Goal: Book appointment/travel/reservation

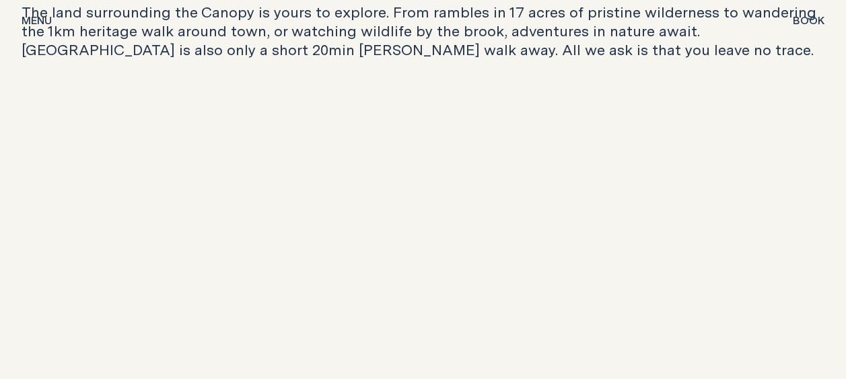
scroll to position [3633, 0]
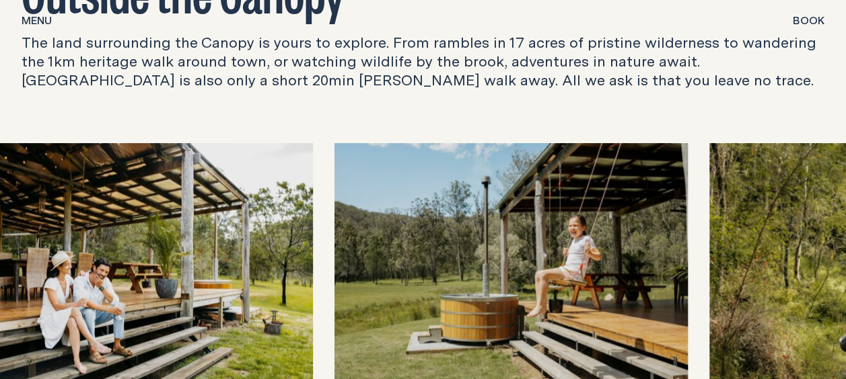
drag, startPoint x: 813, startPoint y: 245, endPoint x: 373, endPoint y: 223, distance: 440.5
click at [374, 223] on img at bounding box center [510, 266] width 353 height 247
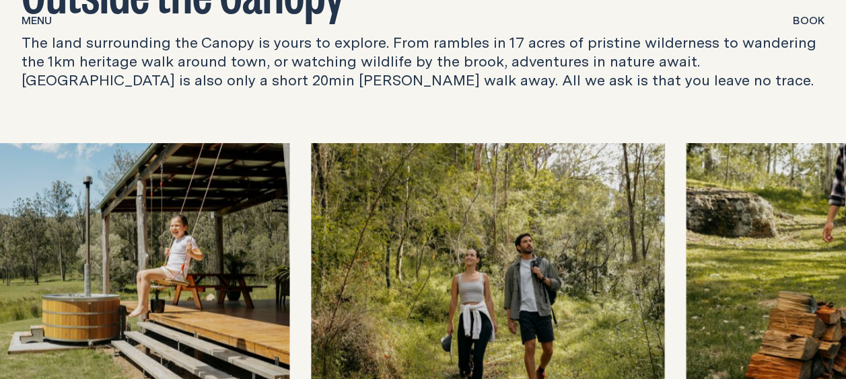
drag, startPoint x: 791, startPoint y: 246, endPoint x: 315, endPoint y: 264, distance: 476.6
click at [320, 264] on img at bounding box center [487, 266] width 353 height 247
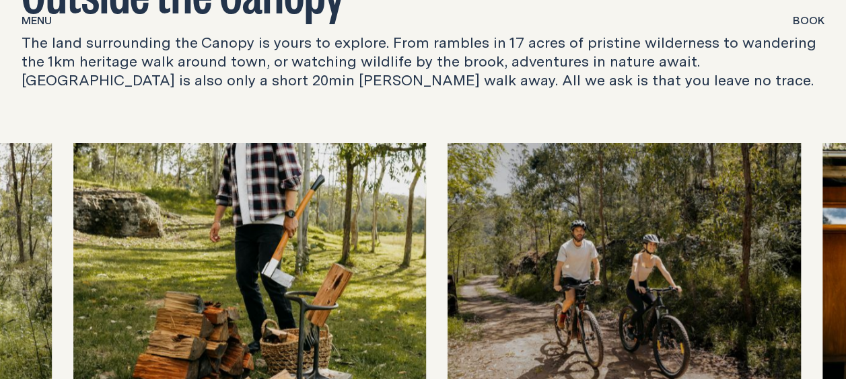
drag, startPoint x: 704, startPoint y: 234, endPoint x: 350, endPoint y: 279, distance: 356.6
click at [352, 277] on img at bounding box center [249, 266] width 353 height 247
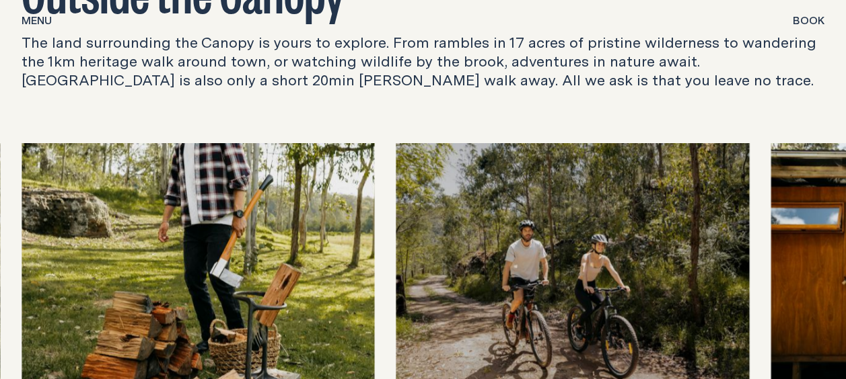
drag, startPoint x: 681, startPoint y: 262, endPoint x: 300, endPoint y: 305, distance: 383.2
click at [301, 305] on div at bounding box center [423, 266] width 803 height 247
click at [611, 311] on img at bounding box center [572, 266] width 353 height 247
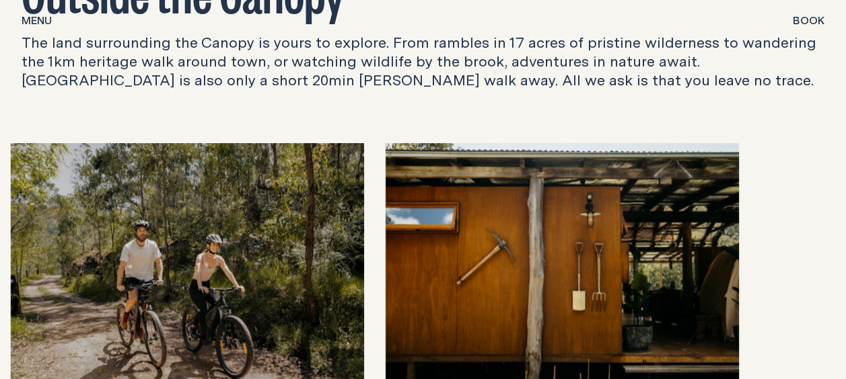
drag, startPoint x: 633, startPoint y: 301, endPoint x: 405, endPoint y: 301, distance: 228.0
click at [406, 301] on img at bounding box center [561, 266] width 353 height 247
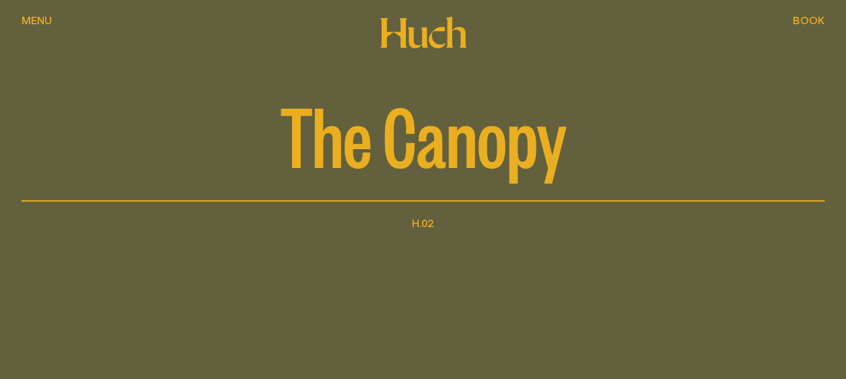
scroll to position [135, 0]
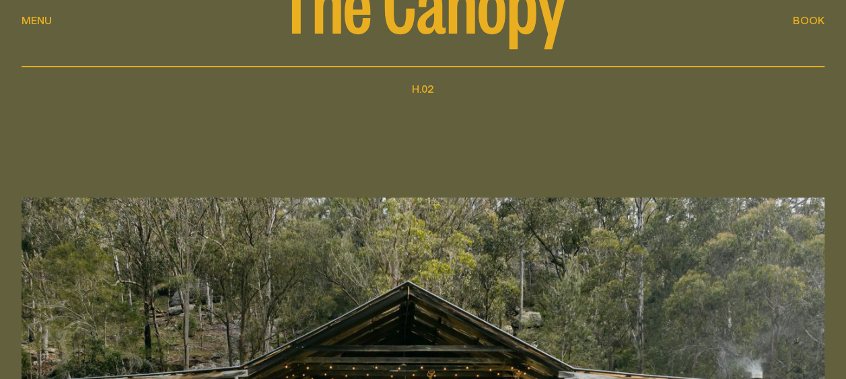
click at [38, 19] on span "Menu" at bounding box center [37, 20] width 30 height 11
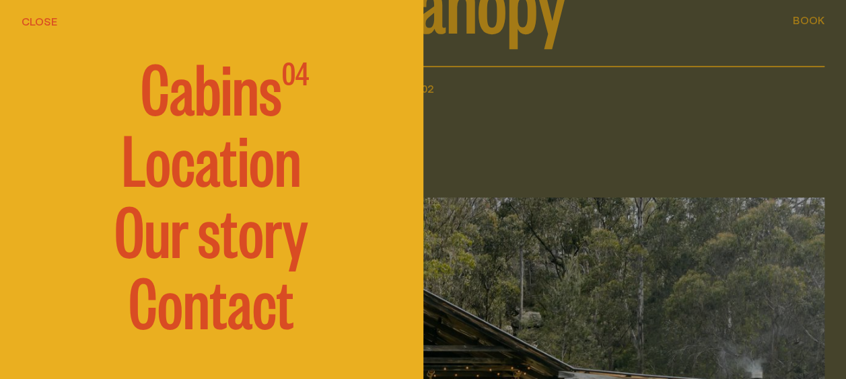
click at [202, 85] on span "Cabins" at bounding box center [211, 85] width 141 height 67
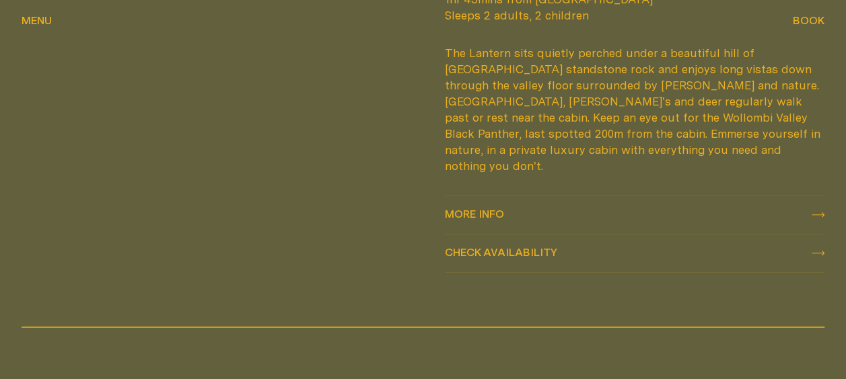
scroll to position [1480, 0]
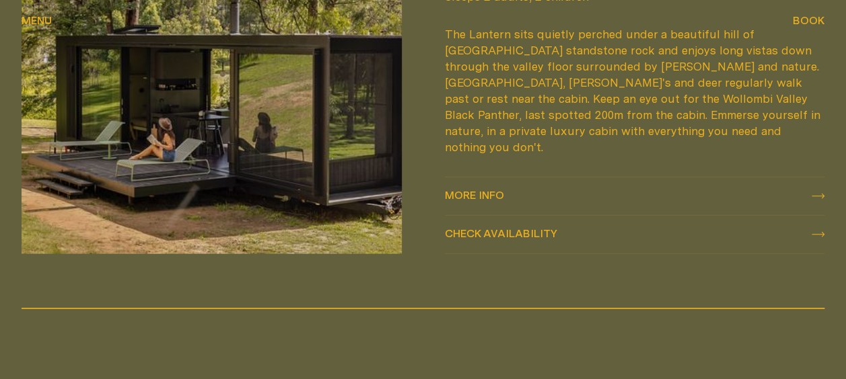
click at [452, 228] on span "Check availability" at bounding box center [501, 233] width 112 height 11
select select "******"
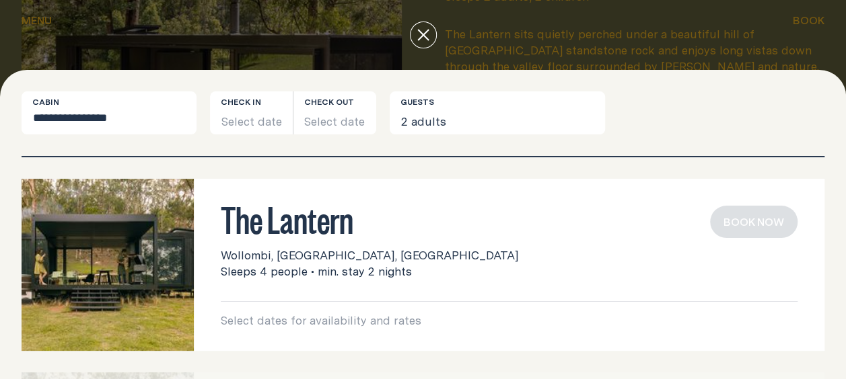
click at [425, 34] on icon "close" at bounding box center [423, 35] width 12 height 12
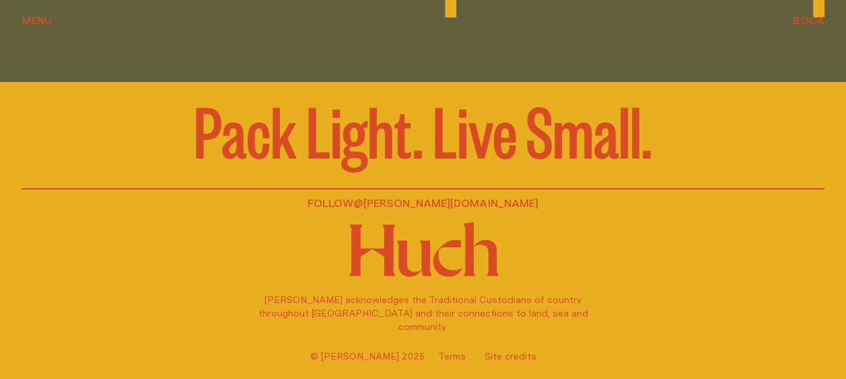
scroll to position [2236, 0]
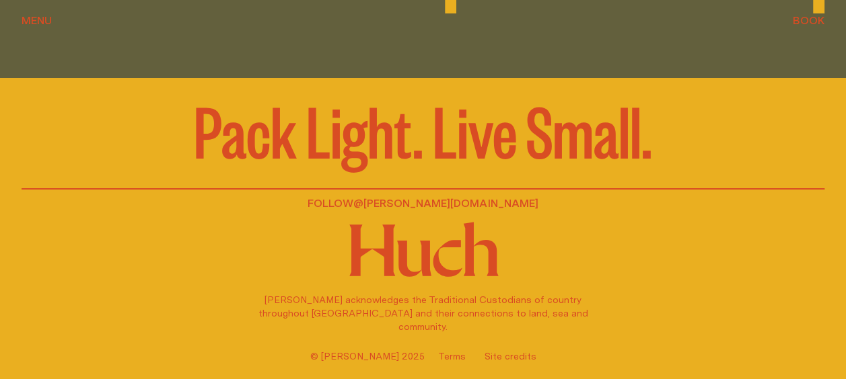
click at [424, 205] on link "@[PERSON_NAME][DOMAIN_NAME]" at bounding box center [445, 203] width 185 height 16
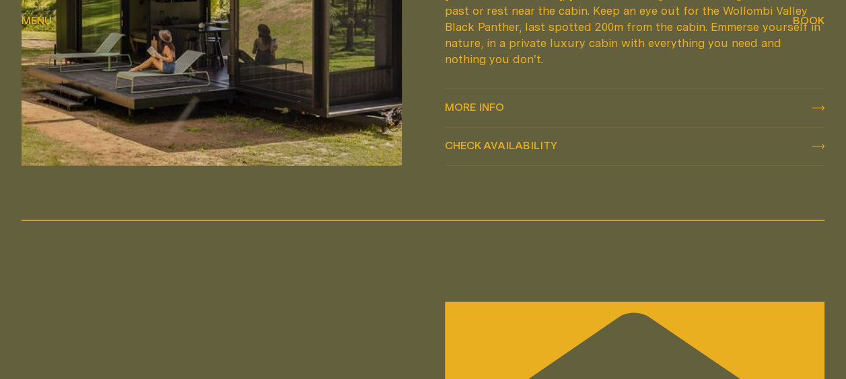
scroll to position [1496, 0]
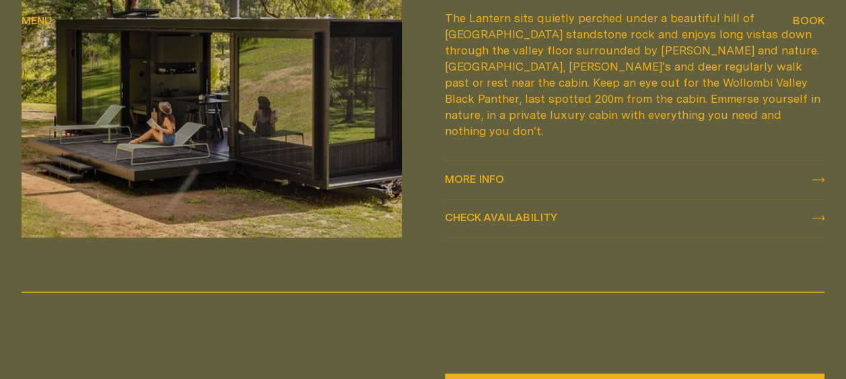
click at [468, 174] on span "More info" at bounding box center [474, 179] width 59 height 11
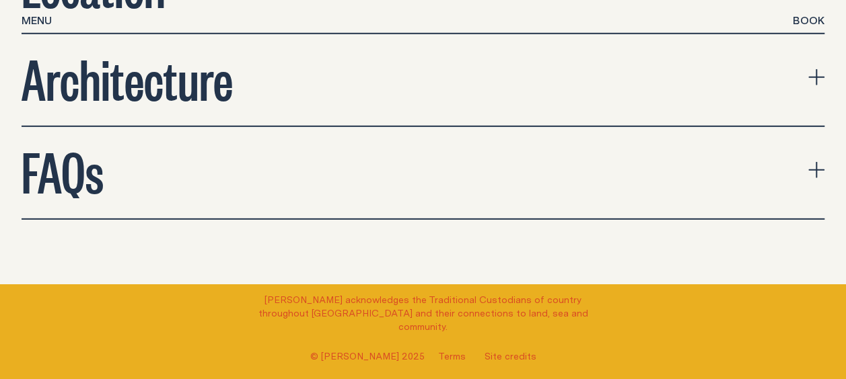
scroll to position [4507, 0]
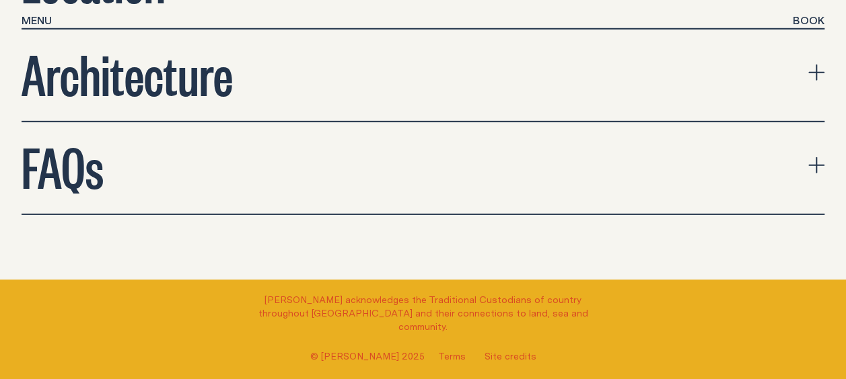
click at [810, 157] on icon "expand accordion" at bounding box center [816, 165] width 16 height 16
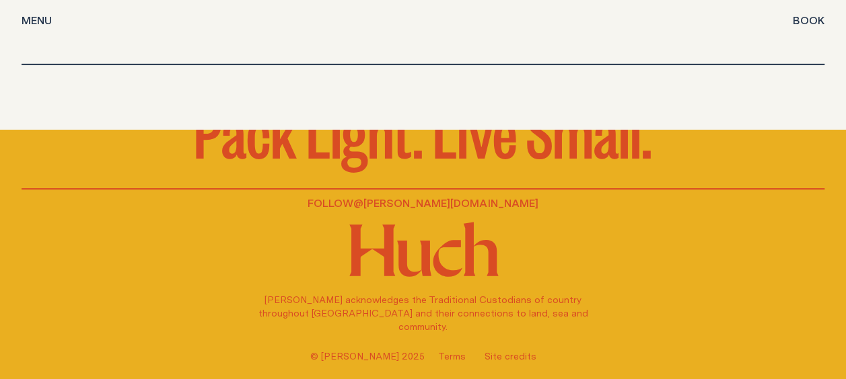
scroll to position [7240, 0]
